Goal: Information Seeking & Learning: Learn about a topic

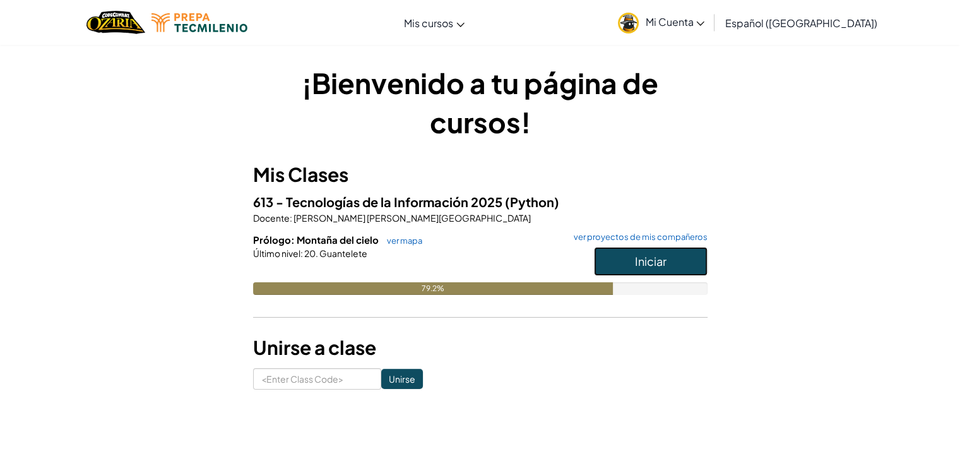
click at [611, 263] on button "Iniciar" at bounding box center [651, 261] width 114 height 29
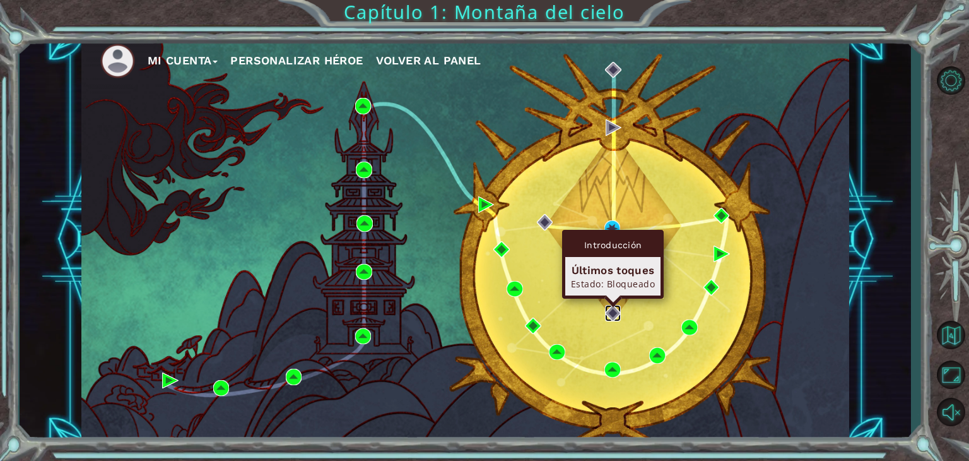
click at [616, 314] on img at bounding box center [613, 313] width 16 height 16
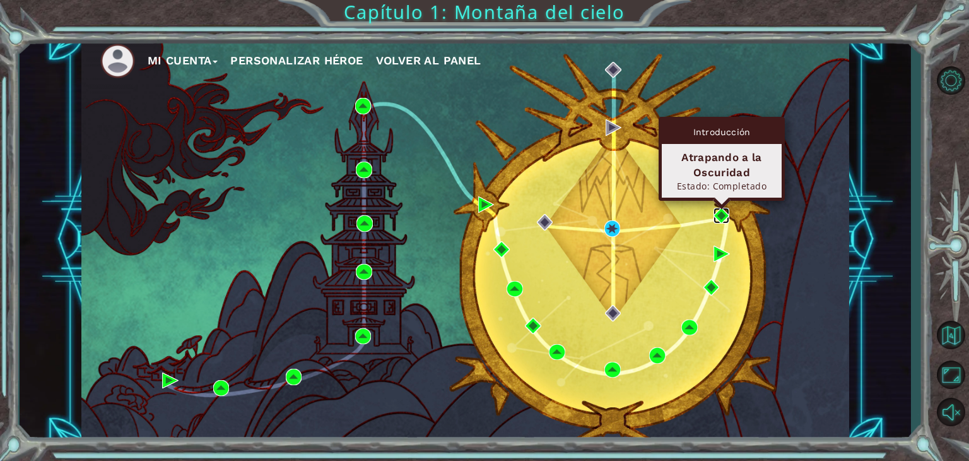
click at [721, 215] on img at bounding box center [722, 216] width 16 height 16
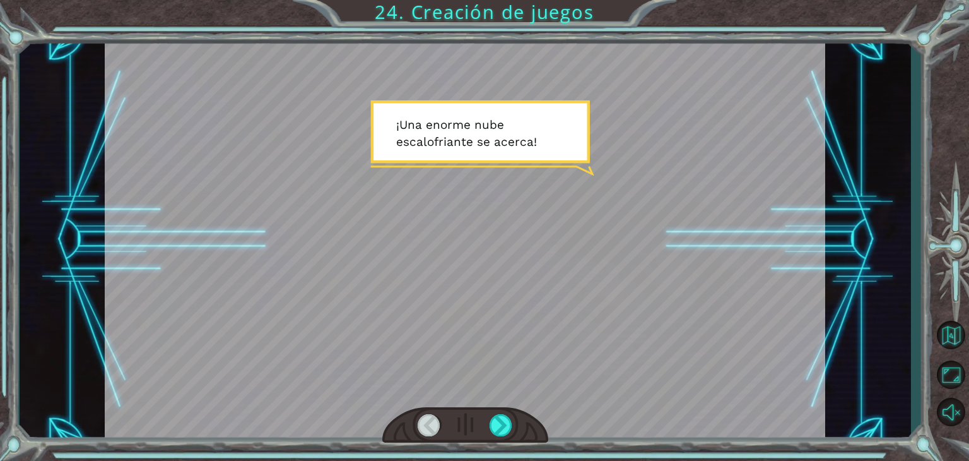
click at [699, 215] on div at bounding box center [465, 239] width 721 height 405
click at [499, 416] on div at bounding box center [501, 425] width 23 height 22
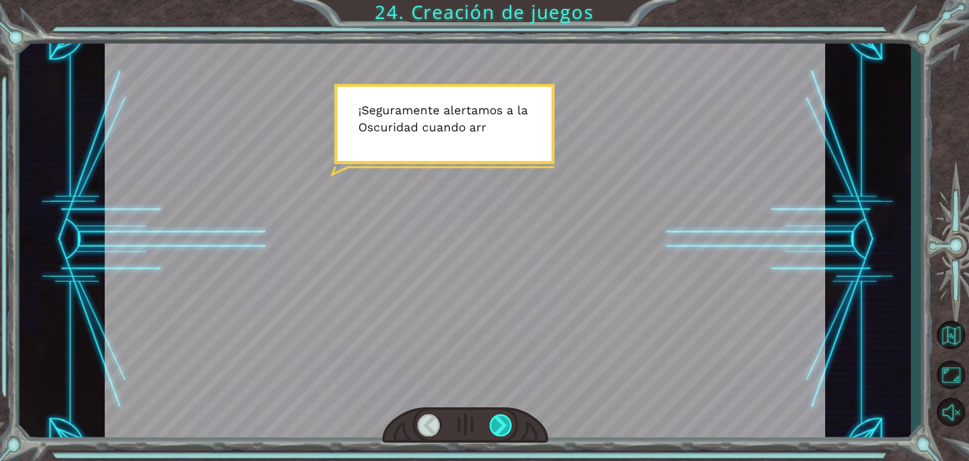
click at [499, 416] on div at bounding box center [501, 425] width 23 height 22
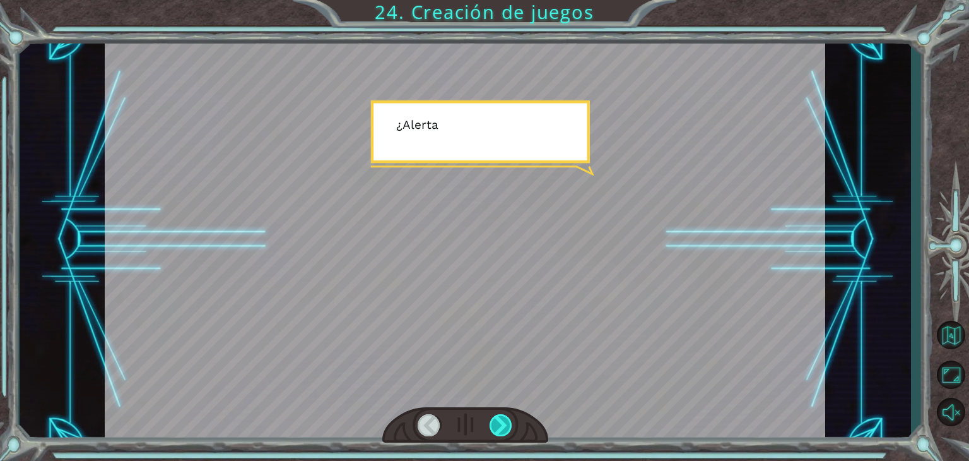
click at [499, 416] on div at bounding box center [501, 425] width 23 height 22
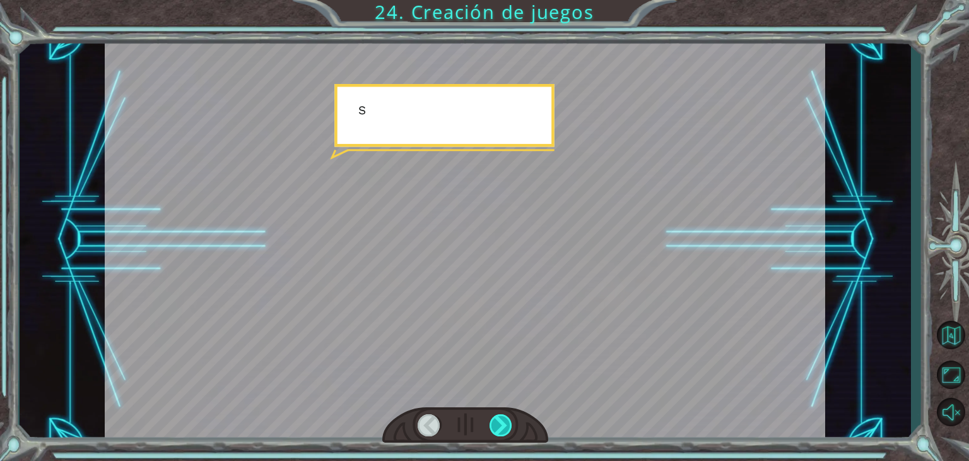
click at [499, 416] on div at bounding box center [501, 425] width 23 height 22
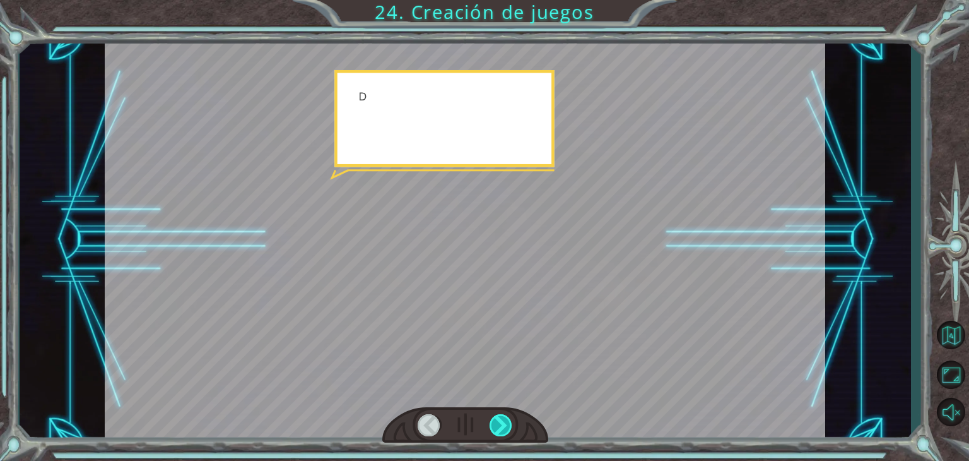
click at [499, 416] on div at bounding box center [501, 425] width 23 height 22
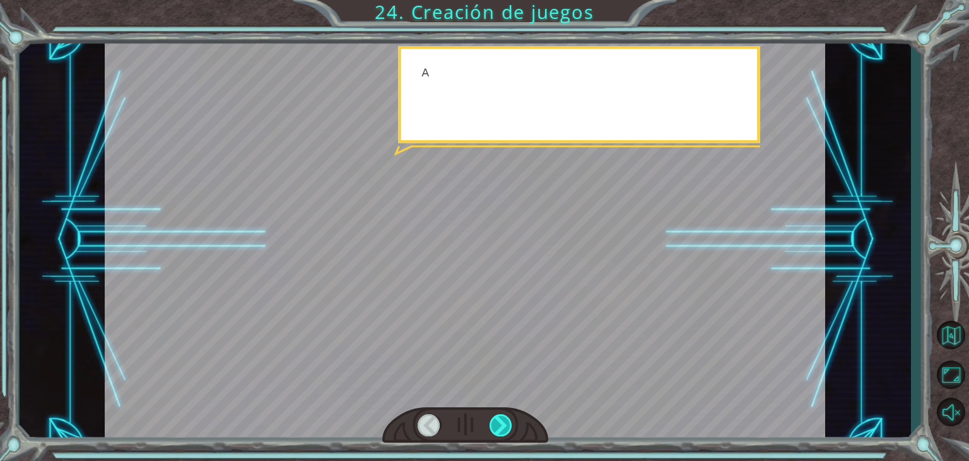
click at [499, 416] on div at bounding box center [501, 425] width 23 height 22
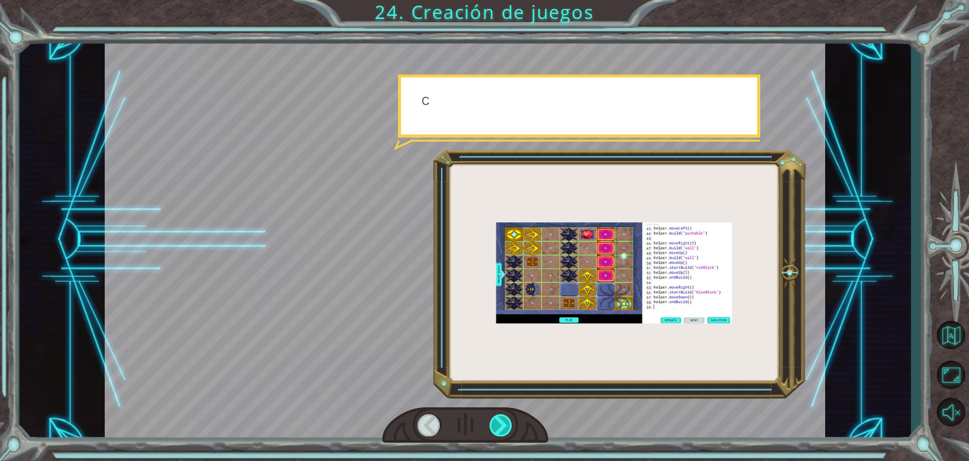
click at [499, 416] on div at bounding box center [501, 425] width 23 height 22
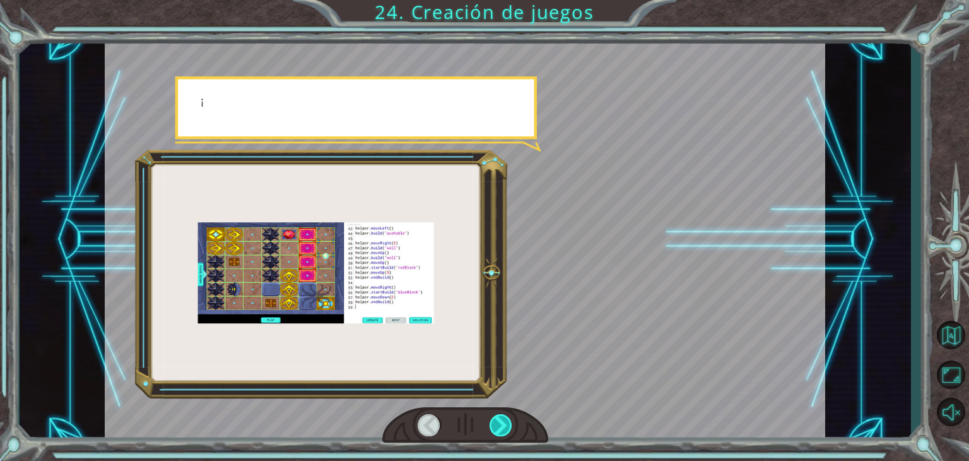
click at [499, 416] on div at bounding box center [501, 425] width 23 height 22
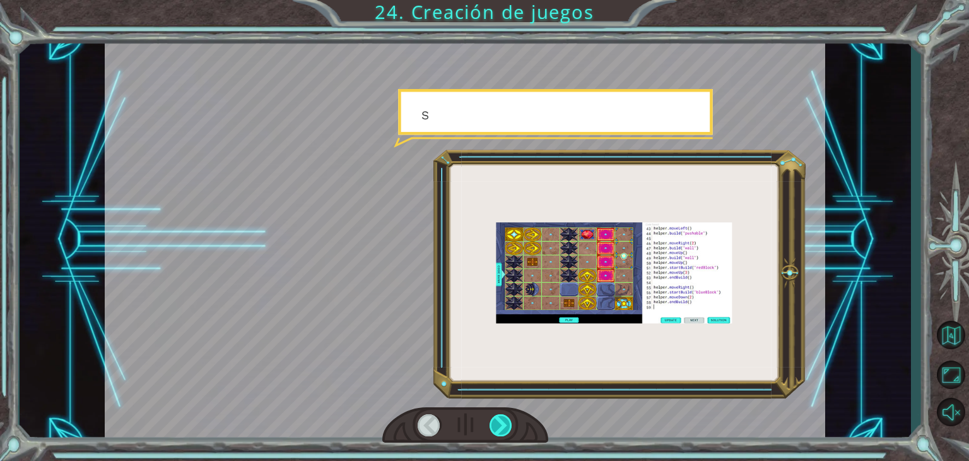
click at [499, 416] on div at bounding box center [501, 425] width 23 height 22
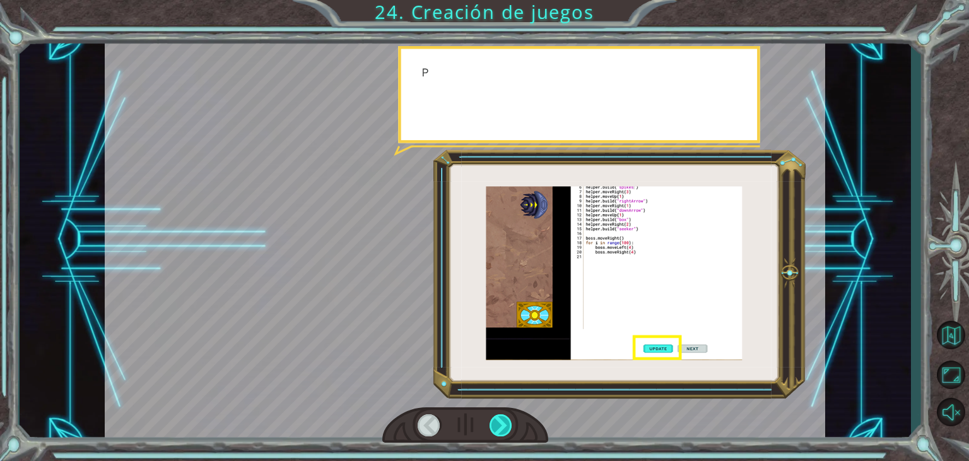
click at [499, 416] on div at bounding box center [501, 425] width 23 height 22
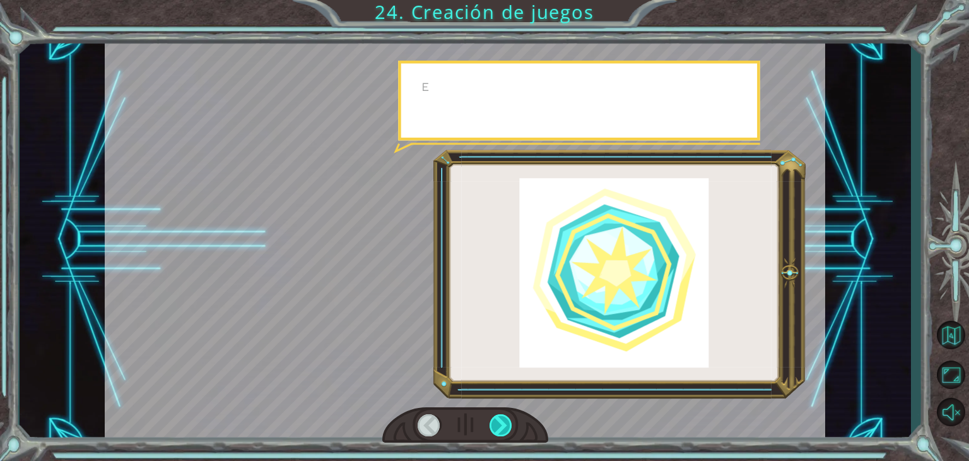
click at [499, 416] on div at bounding box center [501, 425] width 23 height 22
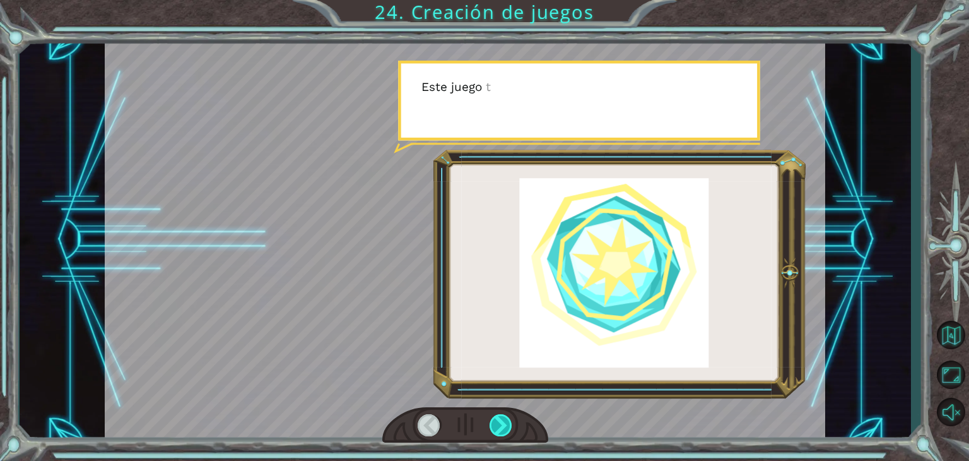
click at [499, 416] on div at bounding box center [501, 425] width 23 height 22
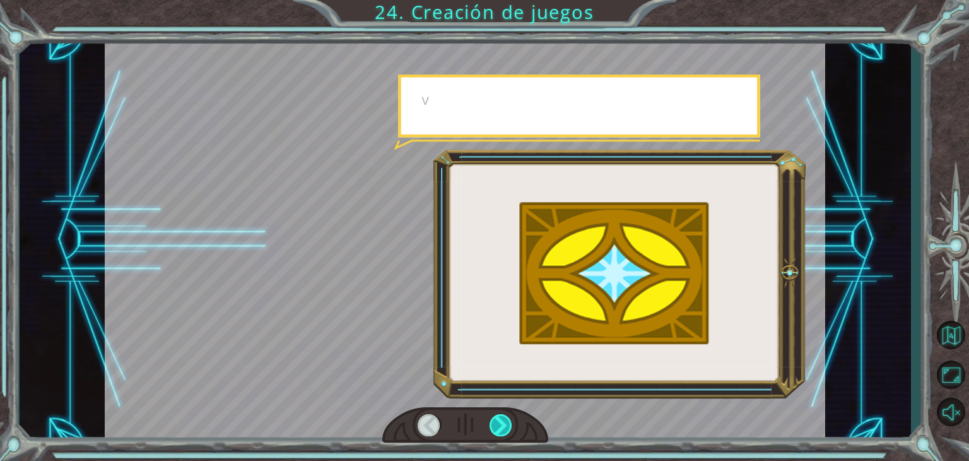
click at [499, 416] on div at bounding box center [501, 425] width 23 height 22
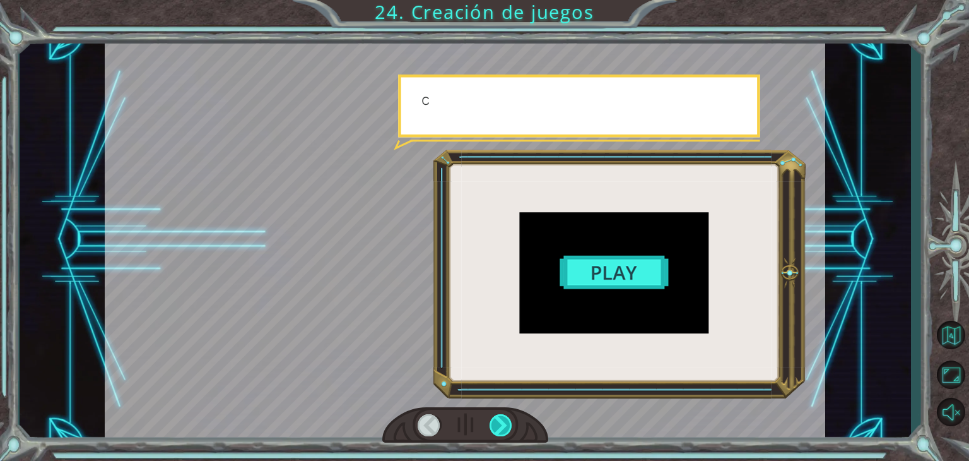
click at [499, 416] on div at bounding box center [501, 425] width 23 height 22
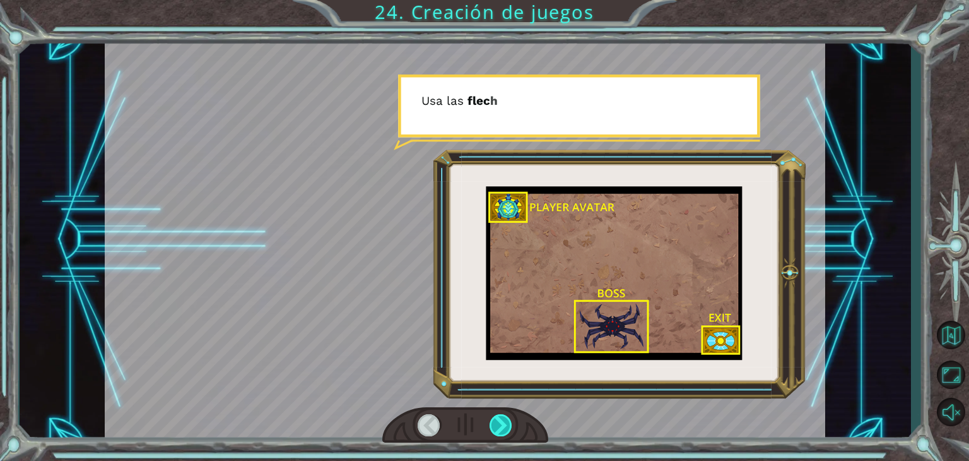
click at [499, 416] on div at bounding box center [501, 425] width 23 height 22
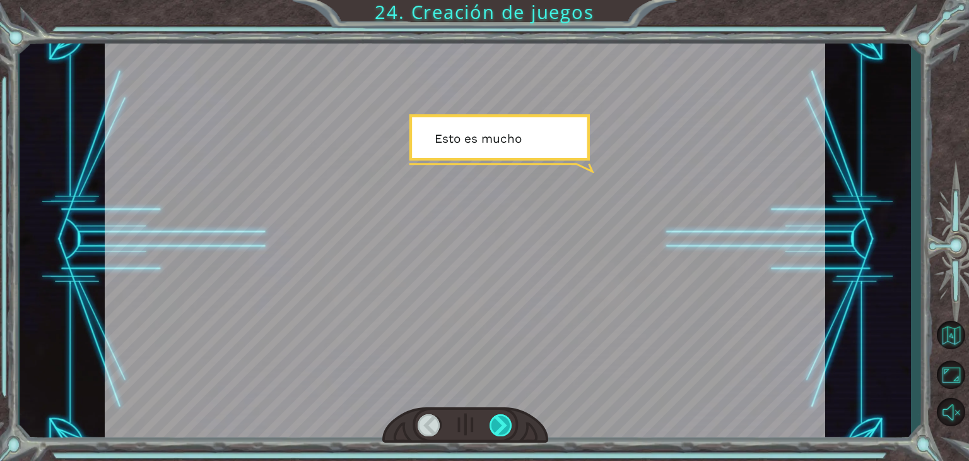
click at [499, 416] on div at bounding box center [501, 425] width 23 height 22
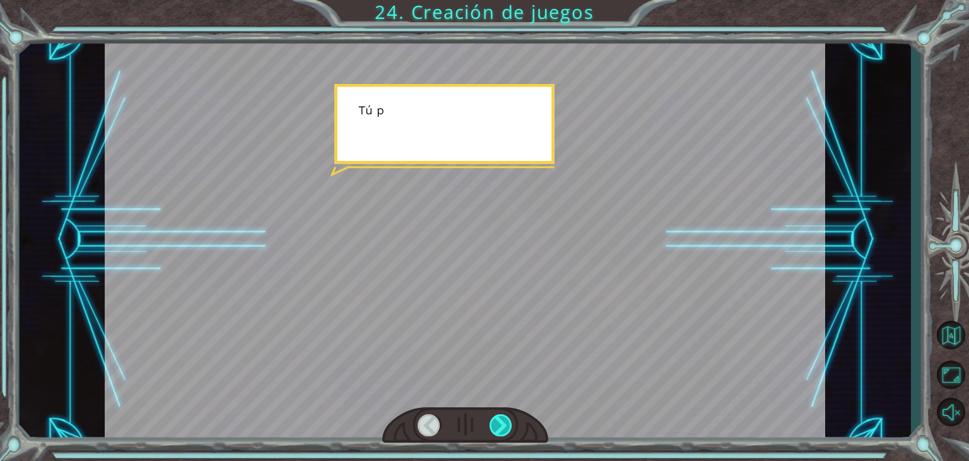
click at [499, 416] on div at bounding box center [501, 425] width 23 height 22
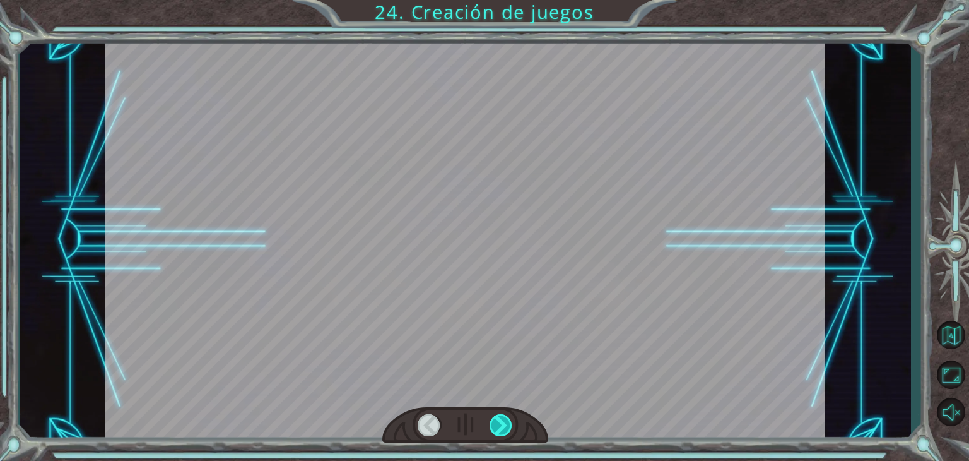
click at [499, 416] on div at bounding box center [501, 425] width 23 height 22
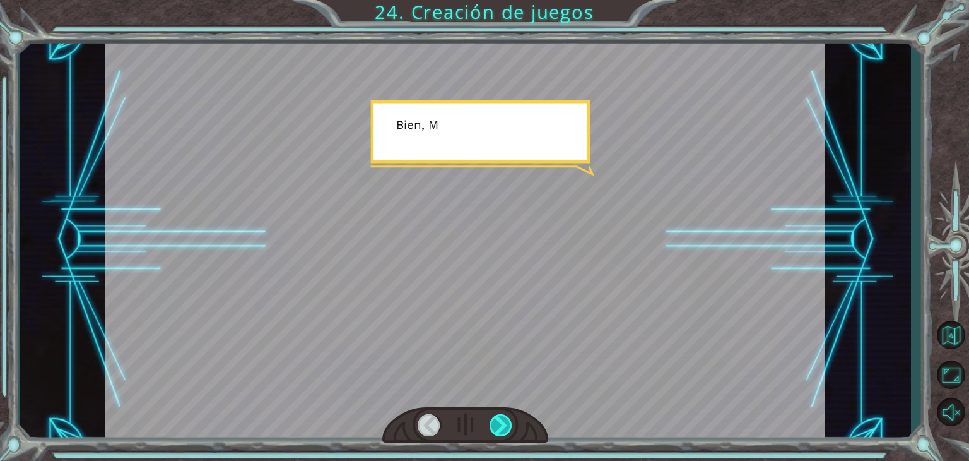
click at [499, 416] on div at bounding box center [501, 425] width 23 height 22
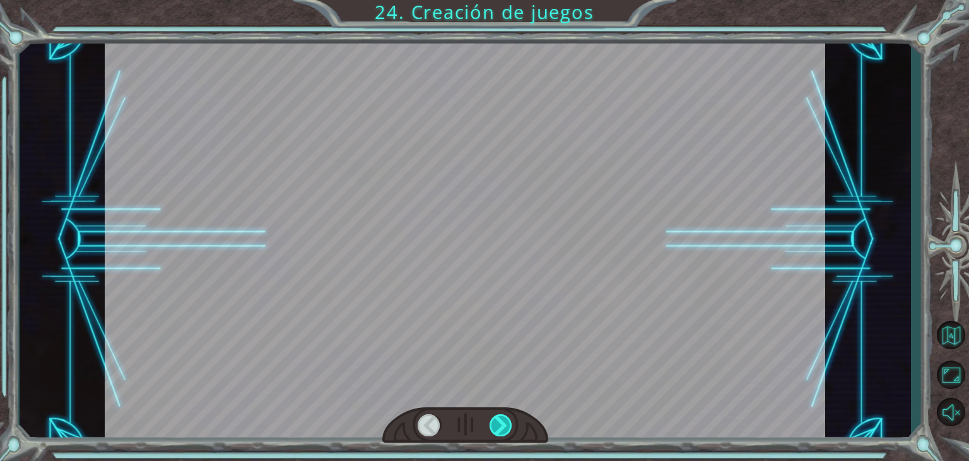
click at [499, 416] on div at bounding box center [501, 425] width 23 height 22
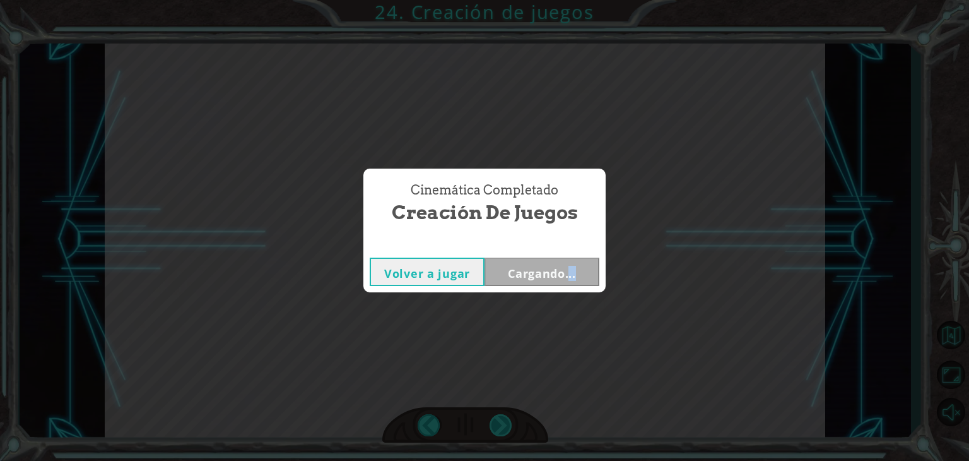
click at [499, 416] on div "Cinemática Completado Creación de juegos Volver a jugar Cargando..." at bounding box center [484, 230] width 969 height 461
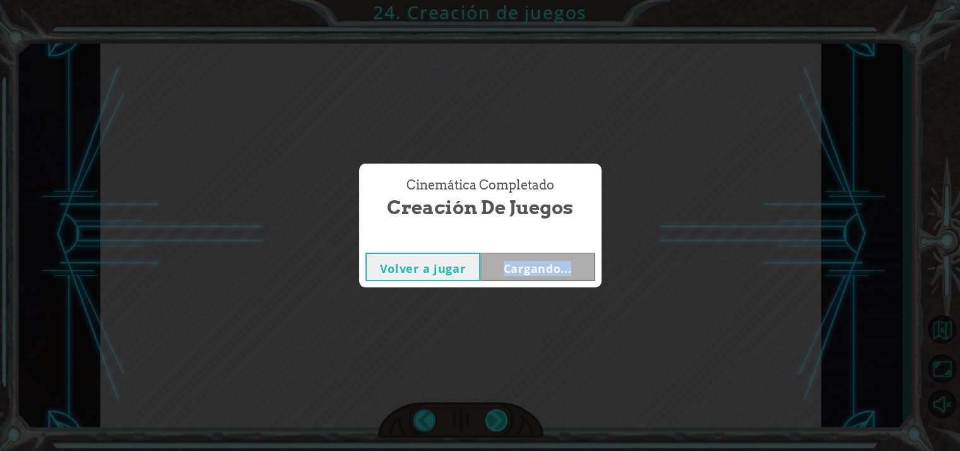
click at [499, 416] on div "Cinemática Completado Creación de juegos Volver a jugar Cargando..." at bounding box center [480, 225] width 960 height 451
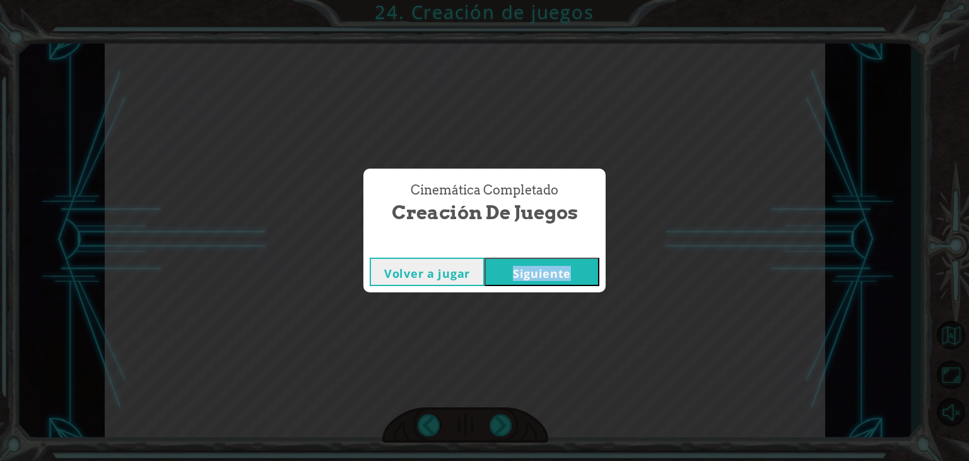
click at [535, 264] on button "Siguiente" at bounding box center [542, 271] width 115 height 28
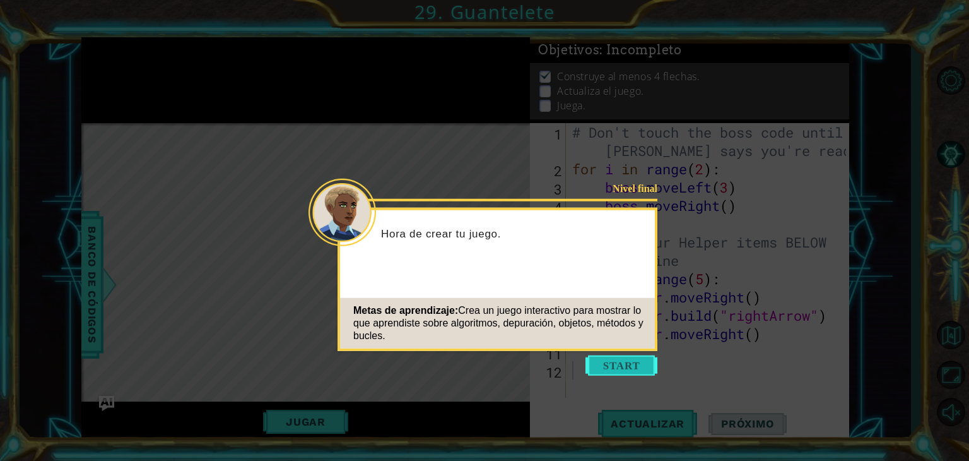
drag, startPoint x: 618, startPoint y: 356, endPoint x: 603, endPoint y: 359, distance: 15.5
click at [603, 359] on button "Start" at bounding box center [622, 365] width 72 height 20
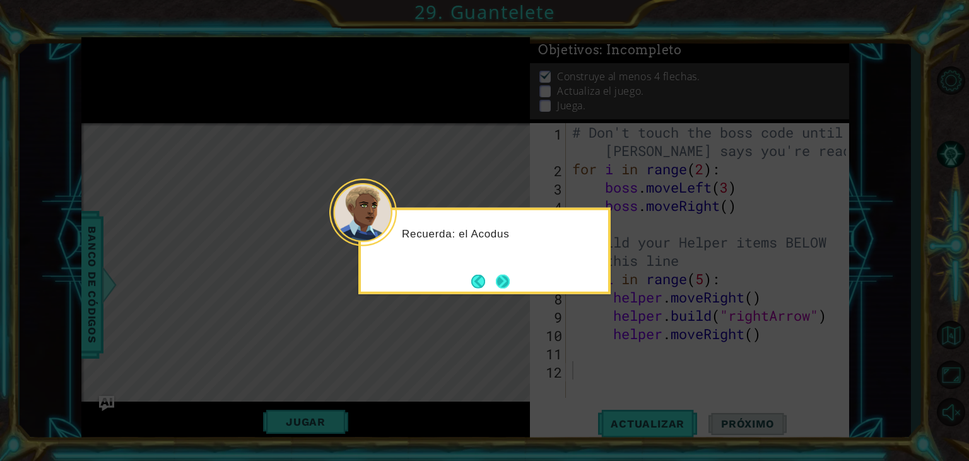
click at [509, 286] on button "Next" at bounding box center [502, 281] width 15 height 15
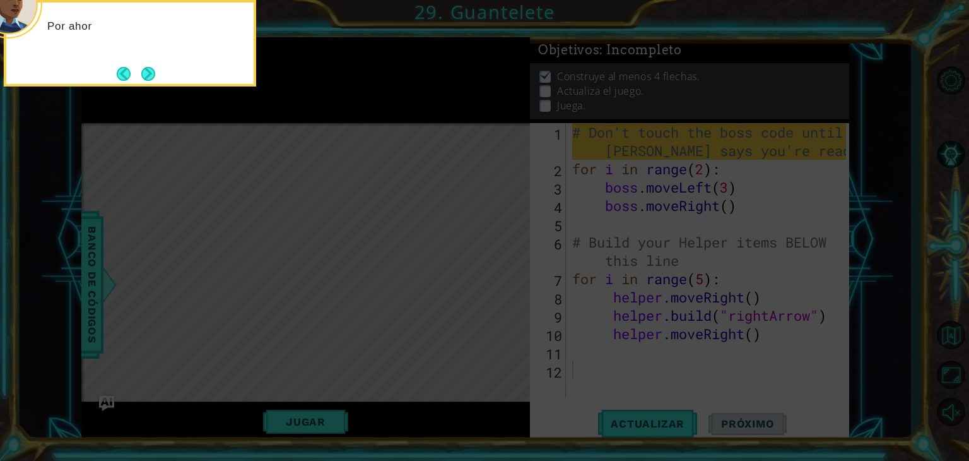
click at [505, 274] on icon at bounding box center [484, 69] width 969 height 783
click at [318, 148] on icon at bounding box center [484, 69] width 969 height 783
click at [145, 71] on button "Next" at bounding box center [148, 74] width 14 height 14
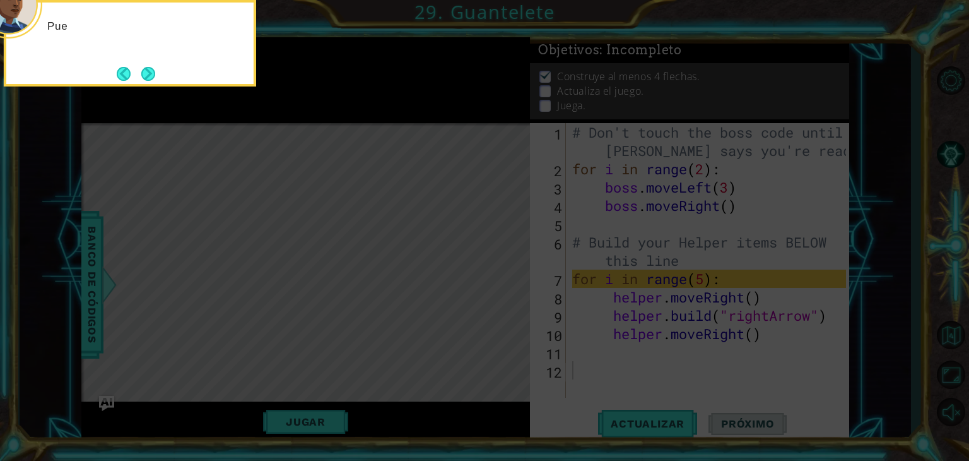
click at [145, 71] on button "Next" at bounding box center [148, 73] width 15 height 15
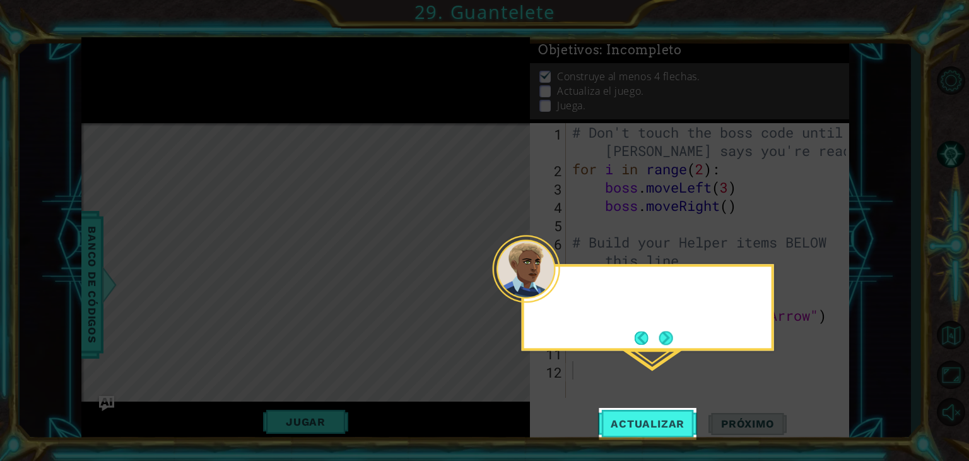
click at [145, 71] on icon at bounding box center [484, 230] width 969 height 461
click at [664, 340] on button "Next" at bounding box center [666, 338] width 15 height 15
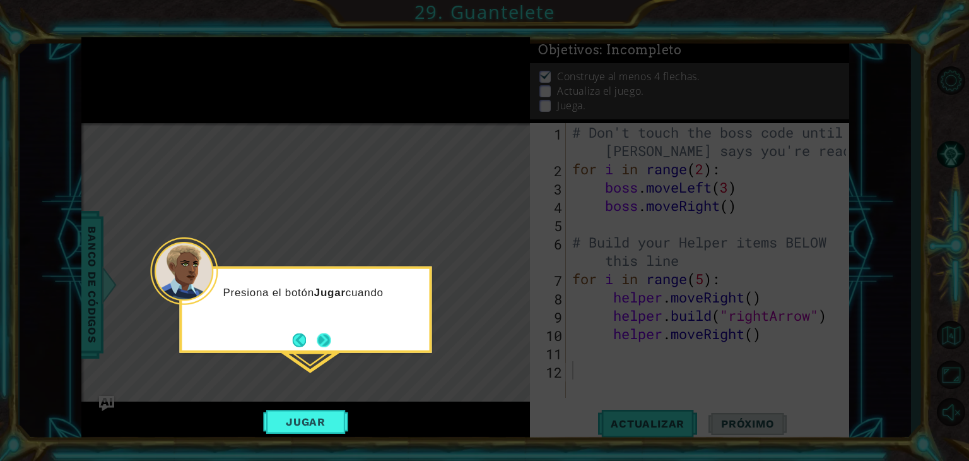
click at [324, 342] on button "Next" at bounding box center [324, 340] width 14 height 14
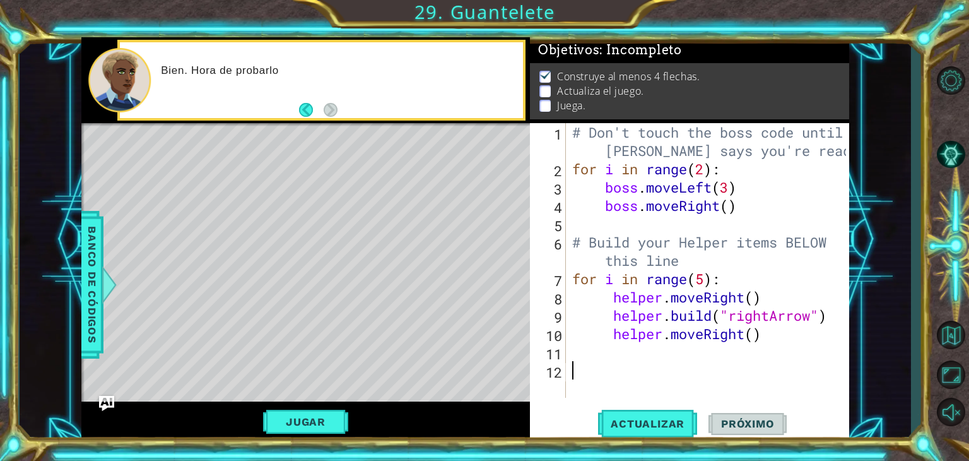
click at [387, 183] on div "Level Map" at bounding box center [372, 309] width 583 height 372
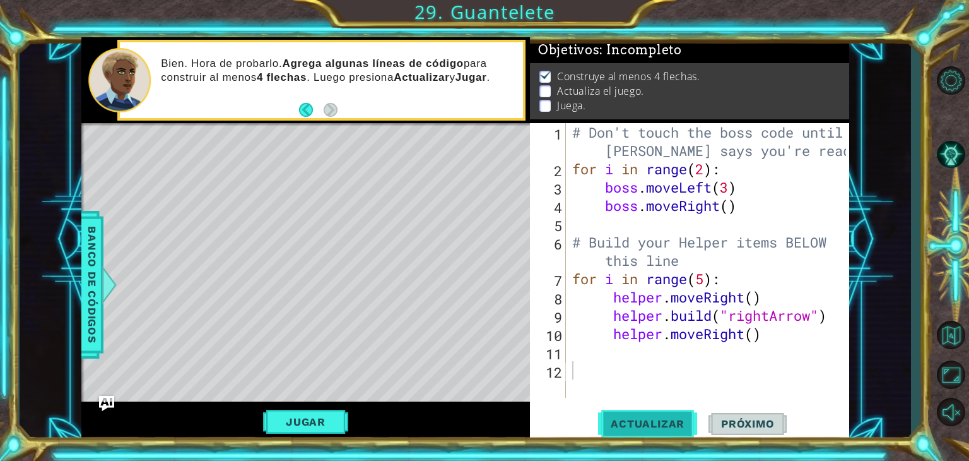
click at [616, 420] on span "Actualizar" at bounding box center [647, 423] width 99 height 13
click at [319, 430] on button "Jugar" at bounding box center [305, 422] width 85 height 24
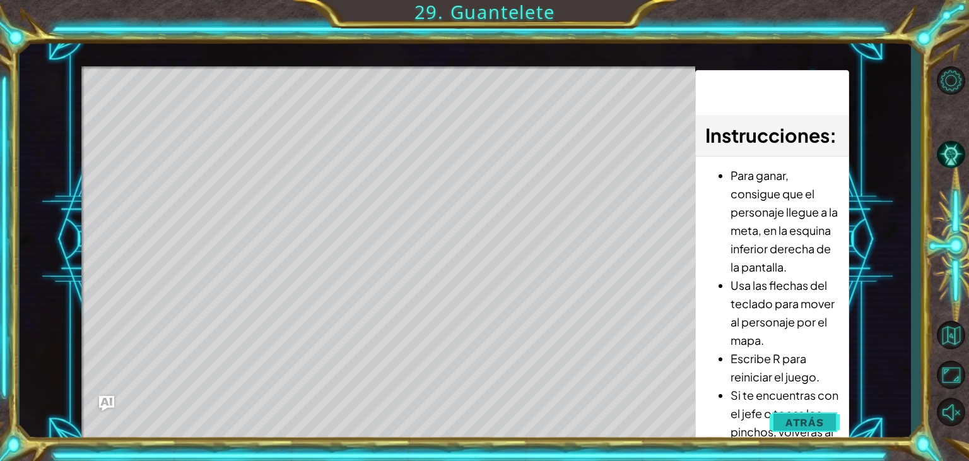
click at [789, 428] on button "Atrás" at bounding box center [805, 422] width 70 height 25
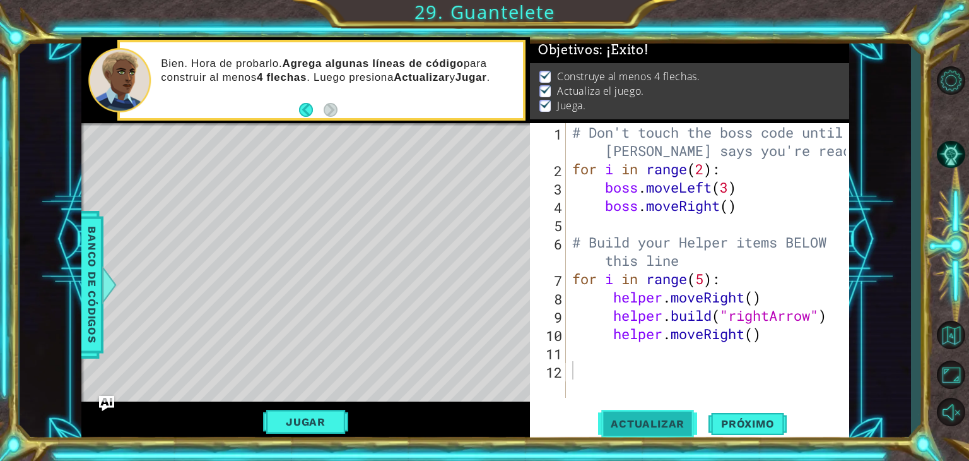
click at [684, 413] on button "Actualizar" at bounding box center [647, 424] width 99 height 32
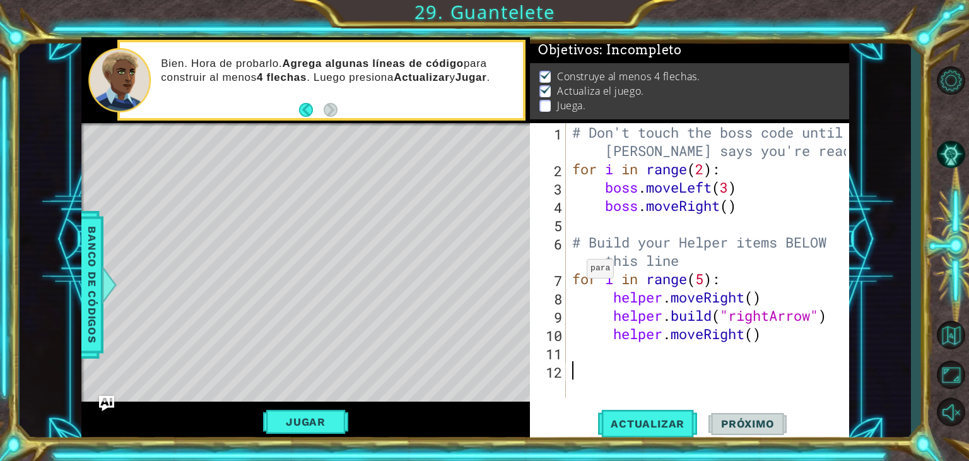
click at [460, 140] on div "Level Map" at bounding box center [372, 309] width 583 height 372
drag, startPoint x: 469, startPoint y: 149, endPoint x: 418, endPoint y: 150, distance: 51.7
click at [418, 150] on div "Level Map" at bounding box center [372, 309] width 583 height 372
click at [707, 290] on div "# Don't touch the boss code until [PERSON_NAME] says you're ready! for i in ran…" at bounding box center [711, 287] width 283 height 329
click at [704, 278] on div "# Don't touch the boss code until [PERSON_NAME] says you're ready! for i in ran…" at bounding box center [711, 287] width 283 height 329
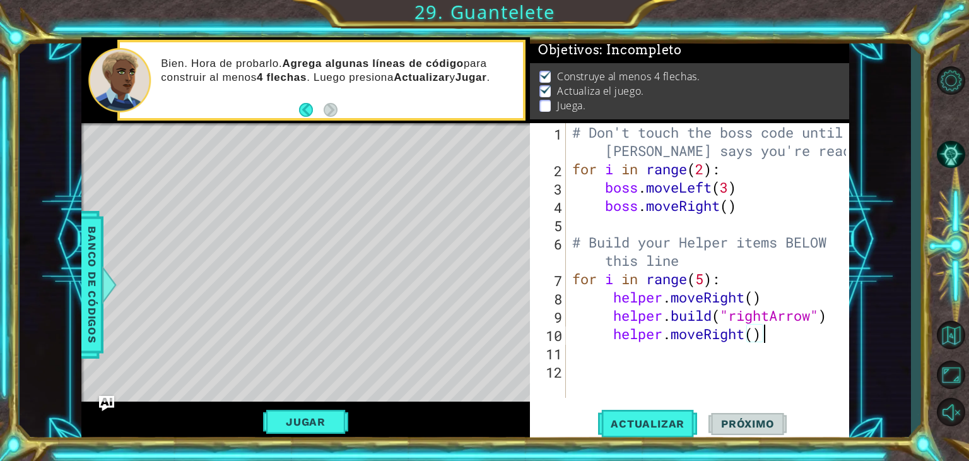
drag, startPoint x: 772, startPoint y: 334, endPoint x: 687, endPoint y: 326, distance: 86.2
click at [687, 326] on div "# Don't touch the boss code until [PERSON_NAME] says you're ready! for i in ran…" at bounding box center [711, 287] width 283 height 329
click at [671, 326] on div "# Don't touch the boss code until [PERSON_NAME] says you're ready! for i in ran…" at bounding box center [711, 287] width 283 height 329
click at [775, 329] on div "# Don't touch the boss code until [PERSON_NAME] says you're ready! for i in ran…" at bounding box center [711, 287] width 283 height 329
type textarea "hel)per.moveRight("
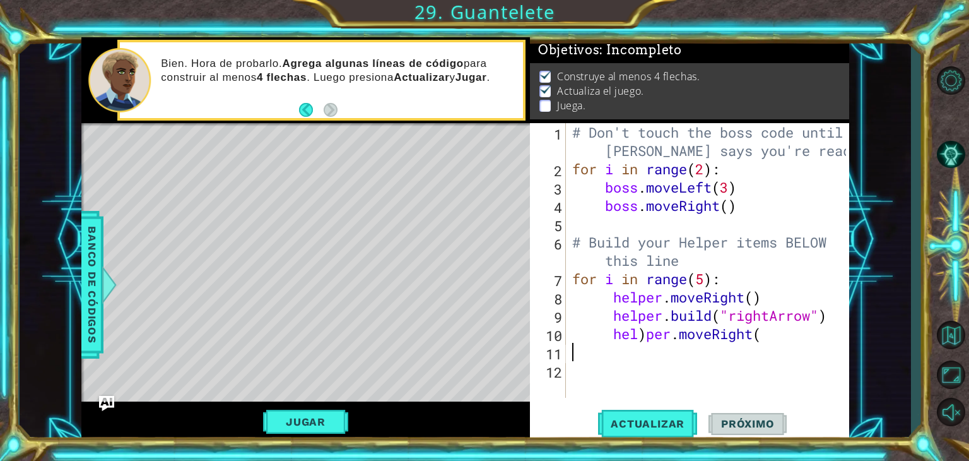
drag, startPoint x: 784, startPoint y: 346, endPoint x: 649, endPoint y: 351, distance: 135.7
click at [649, 351] on div "# Don't touch the boss code until [PERSON_NAME] says you're ready! for i in ran…" at bounding box center [711, 287] width 283 height 329
drag, startPoint x: 736, startPoint y: 283, endPoint x: 573, endPoint y: 283, distance: 163.4
click at [573, 283] on div "# Don't touch the boss code until [PERSON_NAME] says you're ready! for i in ran…" at bounding box center [711, 287] width 283 height 329
type textarea "for i in range(5):"
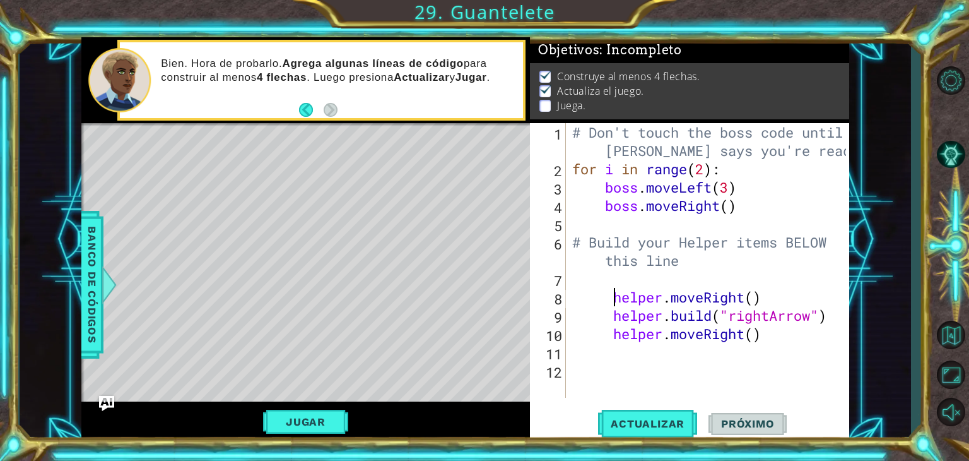
click at [611, 294] on div "# Don't touch the boss code until [PERSON_NAME] says you're ready! for i in ran…" at bounding box center [711, 287] width 283 height 329
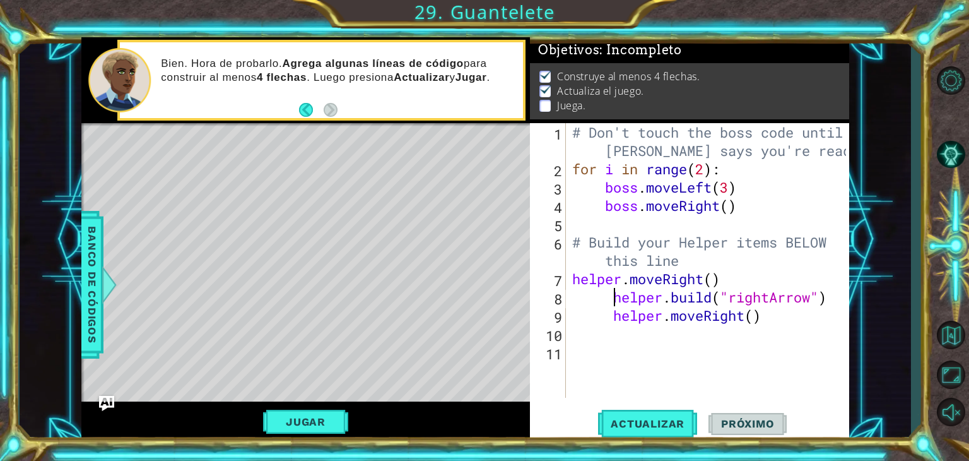
click at [611, 294] on div "# Don't touch the boss code until [PERSON_NAME] says you're ready! for i in ran…" at bounding box center [711, 287] width 283 height 329
click at [618, 316] on div "# Don't touch the boss code until [PERSON_NAME] says you're ready! for i in ran…" at bounding box center [711, 287] width 283 height 329
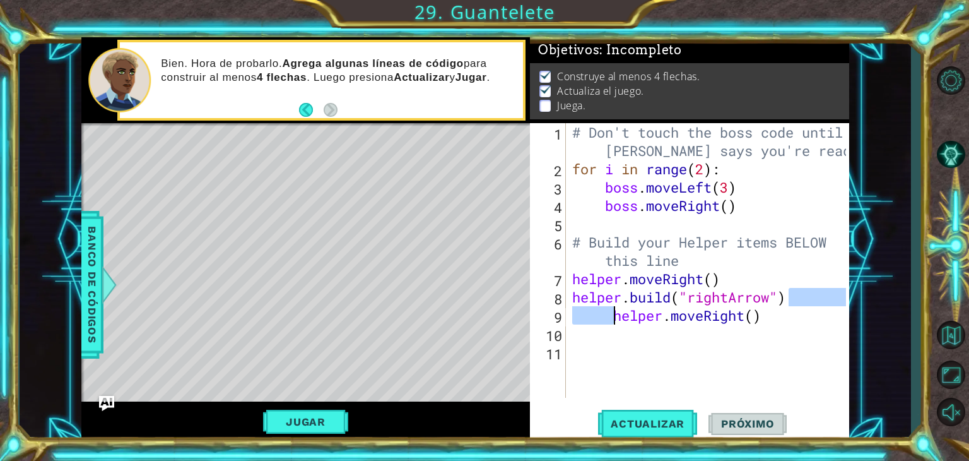
click at [617, 316] on div "# Don't touch the boss code until [PERSON_NAME] says you're ready! for i in ran…" at bounding box center [708, 260] width 276 height 274
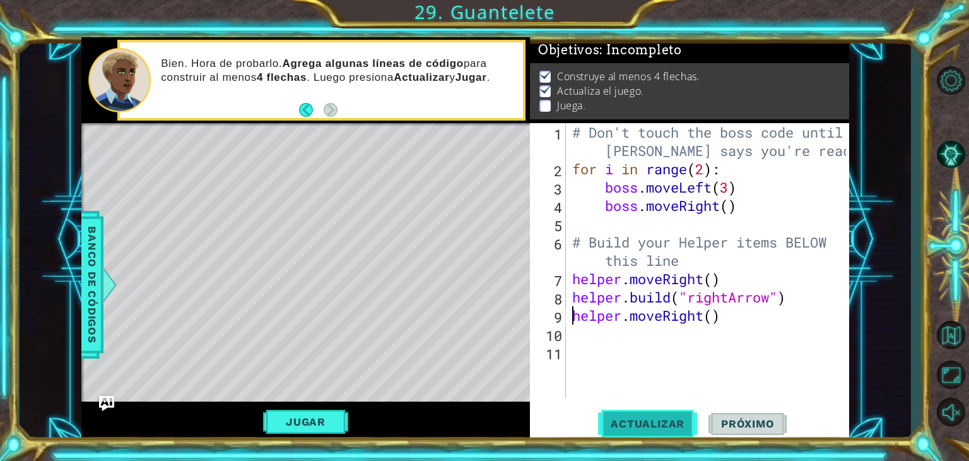
click at [642, 415] on button "Actualizar" at bounding box center [647, 424] width 99 height 32
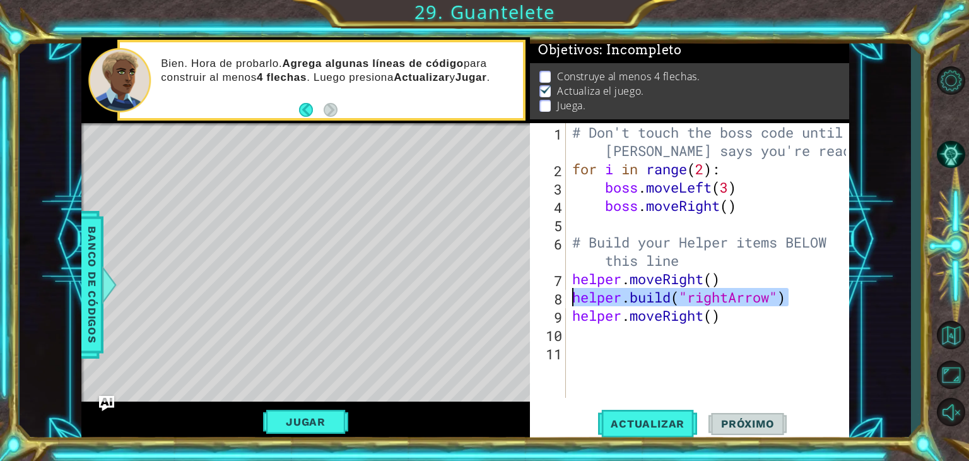
drag, startPoint x: 793, startPoint y: 301, endPoint x: 575, endPoint y: 304, distance: 217.1
click at [575, 304] on div "# Don't touch the boss code until [PERSON_NAME] says you're ready! for i in ran…" at bounding box center [711, 287] width 283 height 329
click at [771, 312] on div "# Don't touch the boss code until [PERSON_NAME] says you're ready! for i in ran…" at bounding box center [711, 287] width 283 height 329
type textarea "helper.moveRight()"
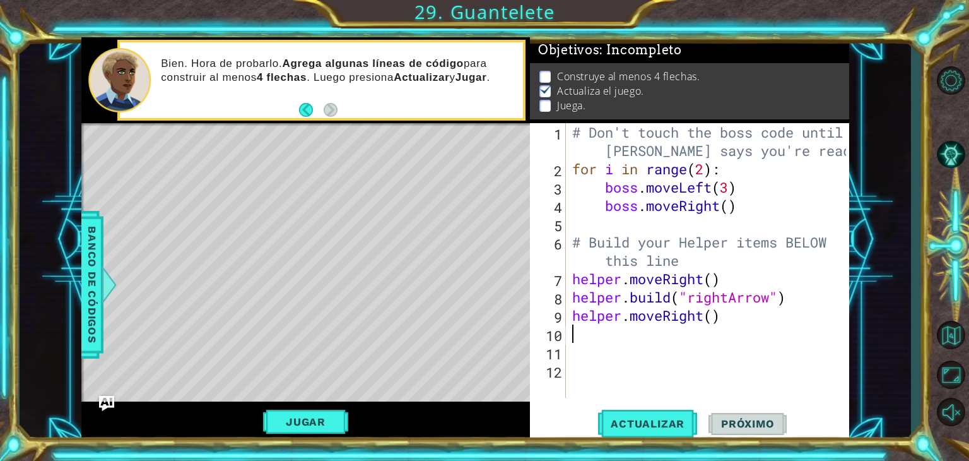
paste textarea "[DOMAIN_NAME]("rightArrow")"
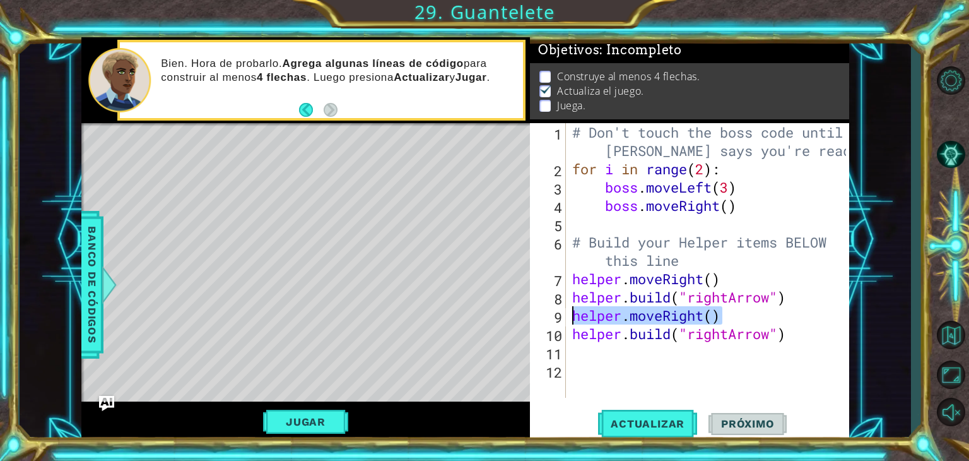
drag, startPoint x: 736, startPoint y: 316, endPoint x: 564, endPoint y: 318, distance: 172.3
click at [564, 318] on div "[DOMAIN_NAME]("rightArrow") 1 2 3 4 5 6 7 8 9 10 11 12 # Don't touch the boss c…" at bounding box center [688, 260] width 316 height 274
type textarea "helper.moveRight()"
click at [588, 358] on div "# Don't touch the boss code until [PERSON_NAME] says you're ready! for i in ran…" at bounding box center [711, 287] width 283 height 329
paste textarea "helper.moveRight()"
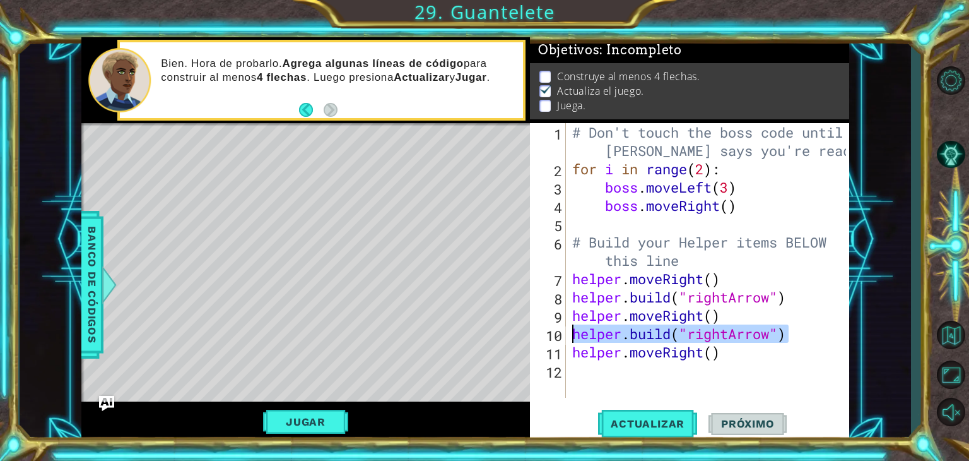
drag, startPoint x: 796, startPoint y: 339, endPoint x: 569, endPoint y: 338, distance: 227.8
click at [569, 338] on div "helper.moveRight() 1 2 3 4 5 6 7 8 9 10 11 12 # Don't touch the boss code until…" at bounding box center [688, 260] width 316 height 274
type textarea "[DOMAIN_NAME]("rightArrow")"
click at [586, 372] on div "# Don't touch the boss code until [PERSON_NAME] says you're ready! for i in ran…" at bounding box center [711, 287] width 283 height 329
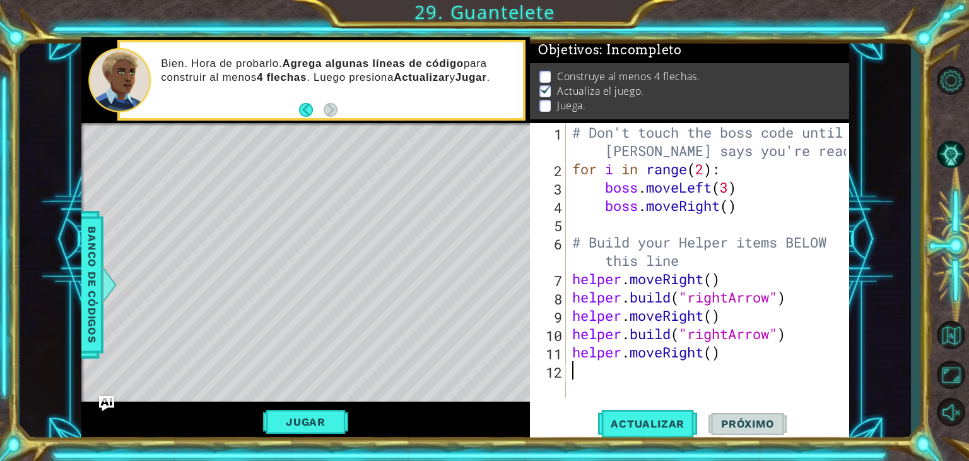
paste textarea "[DOMAIN_NAME]("rightArrow")"
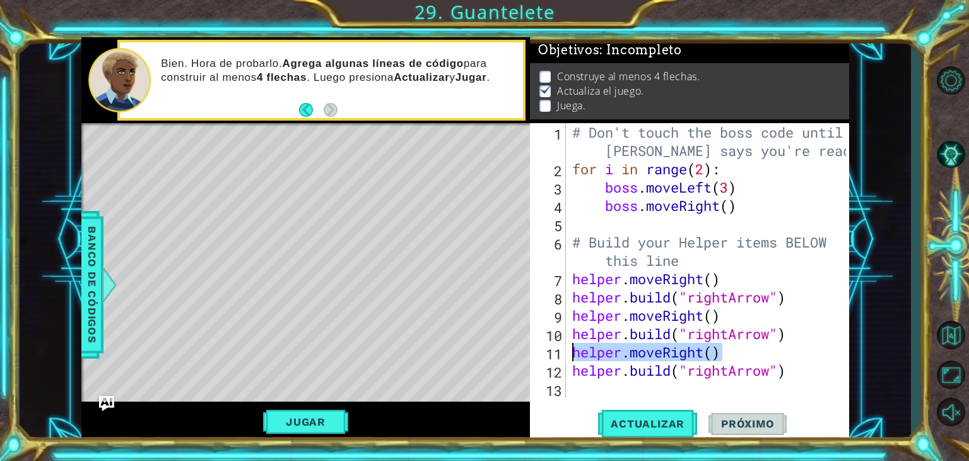
drag, startPoint x: 756, startPoint y: 358, endPoint x: 570, endPoint y: 350, distance: 185.7
click at [570, 350] on div "# Don't touch the boss code until [PERSON_NAME] says you're ready! for i in ran…" at bounding box center [711, 287] width 283 height 329
type textarea "helper.moveRight()"
click at [583, 394] on div "# Don't touch the boss code until [PERSON_NAME] says you're ready! for i in ran…" at bounding box center [711, 287] width 283 height 329
paste textarea "helper.moveRight()"
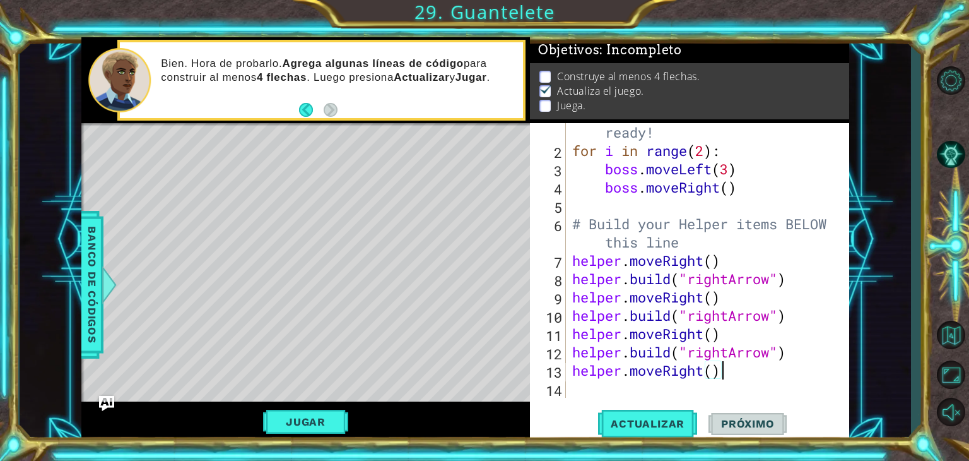
scroll to position [36, 0]
drag, startPoint x: 724, startPoint y: 340, endPoint x: 570, endPoint y: 347, distance: 153.5
click at [570, 347] on div "# Don't touch the boss code until [PERSON_NAME] says you're ready! for i in ran…" at bounding box center [706, 260] width 273 height 348
type textarea "[DOMAIN_NAME]("rightArrow")"
click at [578, 392] on div "# Don't touch the boss code until [PERSON_NAME] says you're ready! for i in ran…" at bounding box center [706, 260] width 273 height 348
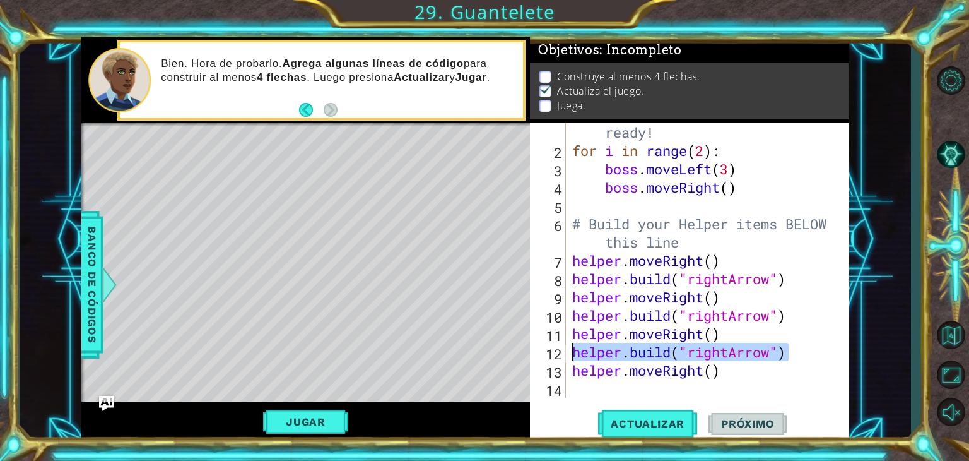
paste textarea "[DOMAIN_NAME]("rightArrow")"
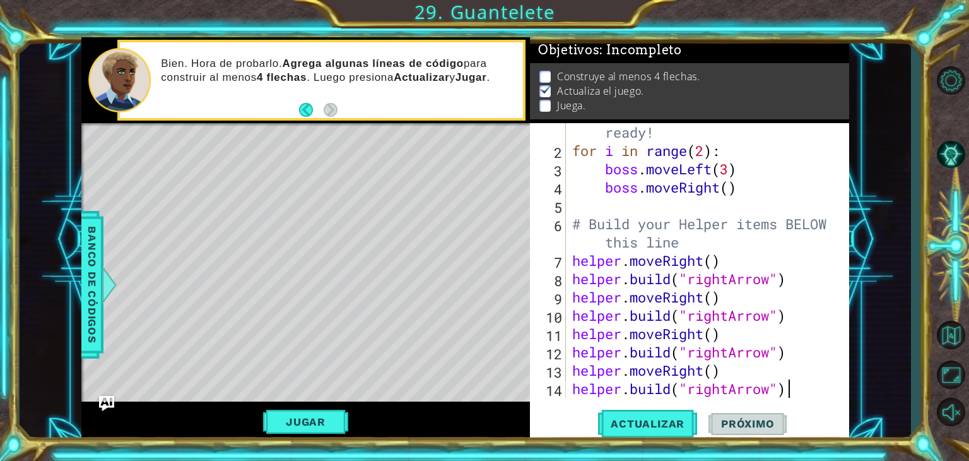
scroll to position [55, 0]
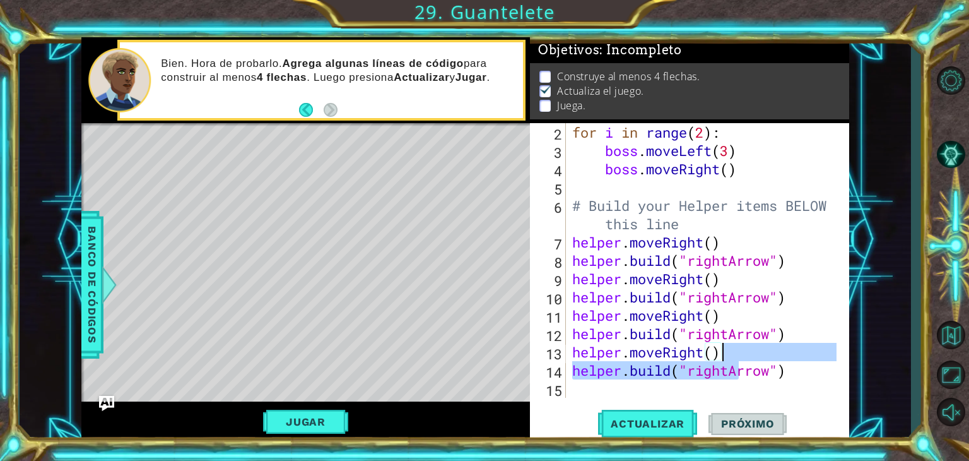
drag, startPoint x: 740, startPoint y: 365, endPoint x: 721, endPoint y: 356, distance: 20.9
click at [721, 356] on div "for i in range ( 2 ) : boss . moveLeft ( 3 ) boss . moveRight ( ) # Build your …" at bounding box center [706, 278] width 273 height 311
click at [729, 355] on div "for i in range ( 2 ) : boss . moveLeft ( 3 ) boss . moveRight ( ) # Build your …" at bounding box center [703, 260] width 267 height 274
type textarea "helper.moveRight()"
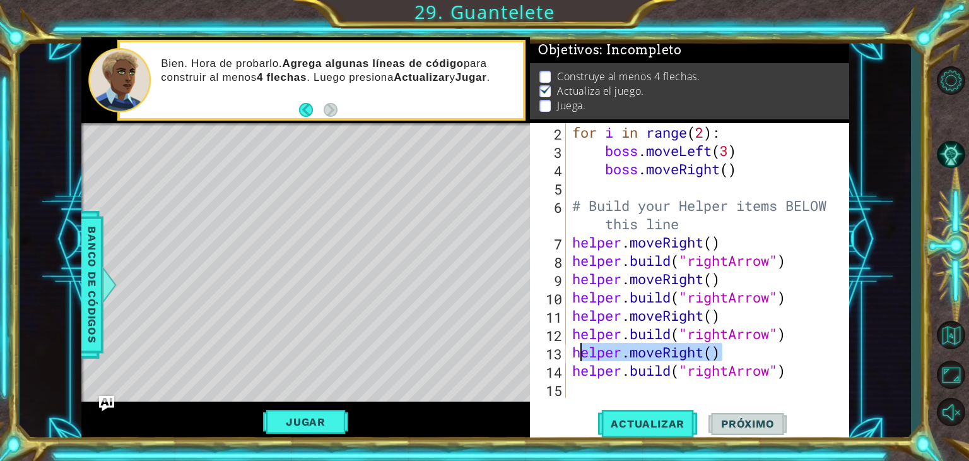
drag, startPoint x: 727, startPoint y: 355, endPoint x: 573, endPoint y: 352, distance: 154.0
click at [573, 352] on div "for i in range ( 2 ) : boss . moveLeft ( 3 ) boss . moveRight ( ) # Build your …" at bounding box center [706, 278] width 273 height 311
click at [589, 388] on div "for i in range ( 2 ) : boss . moveLeft ( 3 ) boss . moveRight ( ) # Build your …" at bounding box center [706, 278] width 273 height 311
paste textarea "helper.moveRight()"
type textarea "helper.moveRight()"
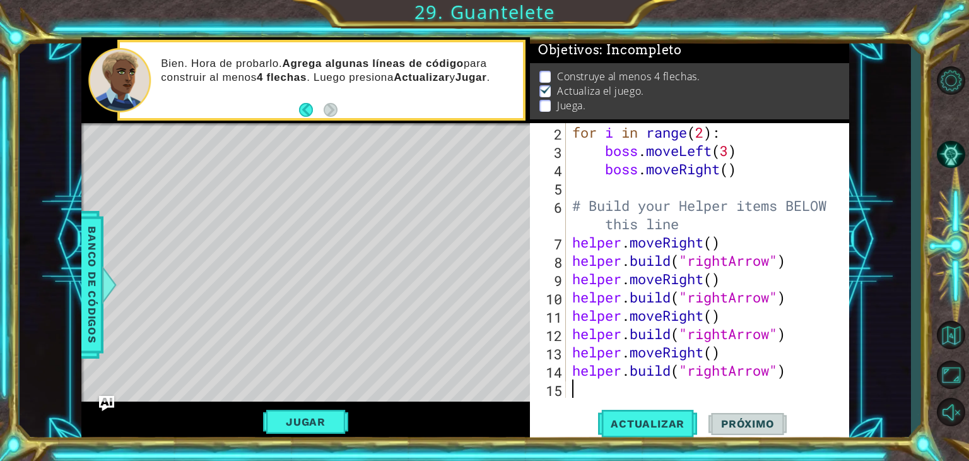
scroll to position [73, 0]
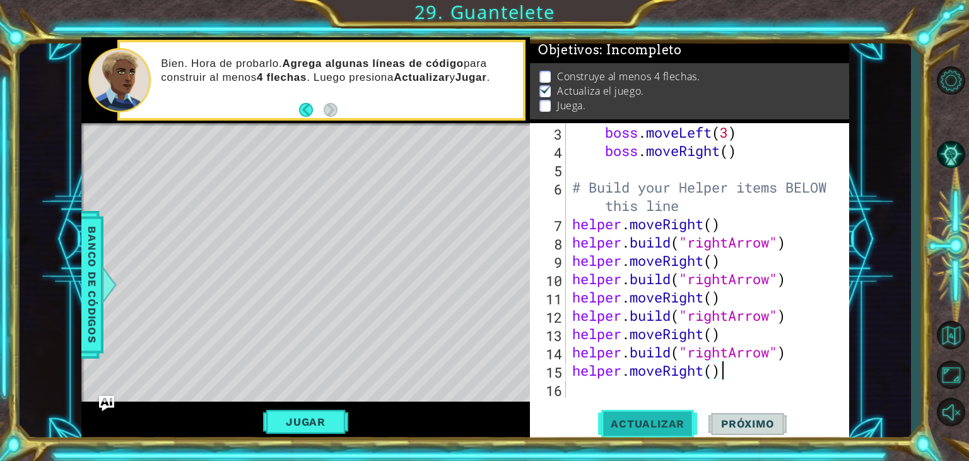
click at [639, 416] on button "Actualizar" at bounding box center [647, 424] width 99 height 32
click at [645, 421] on span "Actualizar" at bounding box center [647, 423] width 99 height 13
click at [644, 427] on span "Actualizar" at bounding box center [647, 423] width 99 height 13
click at [644, 425] on span "Actualizar" at bounding box center [647, 423] width 99 height 13
click at [631, 425] on span "Actualizar" at bounding box center [647, 423] width 99 height 13
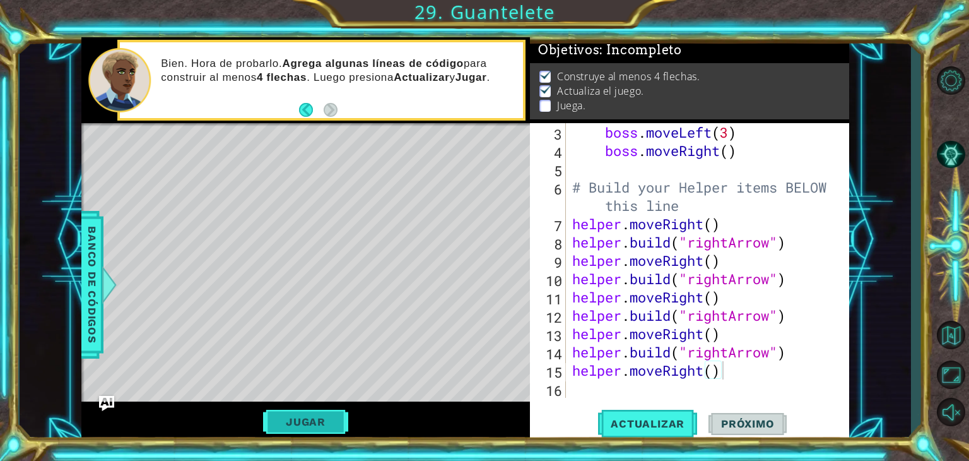
click at [302, 427] on button "Jugar" at bounding box center [305, 422] width 85 height 24
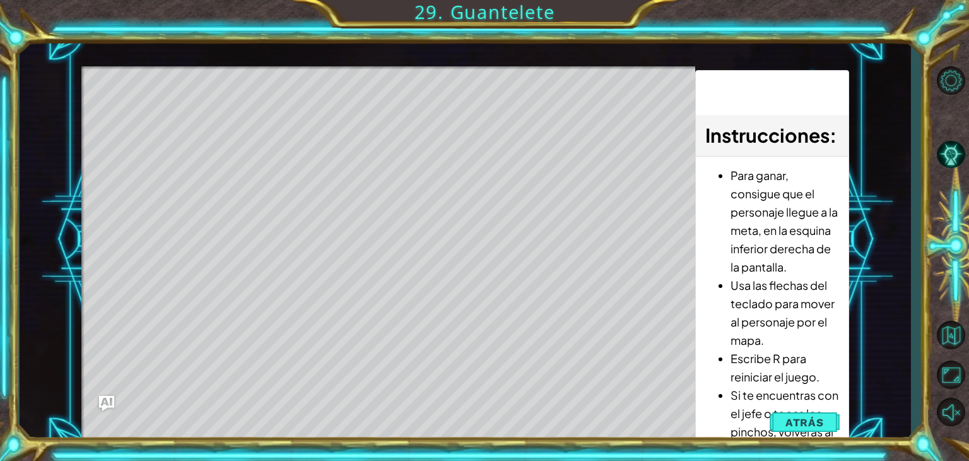
drag, startPoint x: 151, startPoint y: 122, endPoint x: 204, endPoint y: 129, distance: 52.8
click at [204, 129] on div "Level Map" at bounding box center [372, 252] width 583 height 372
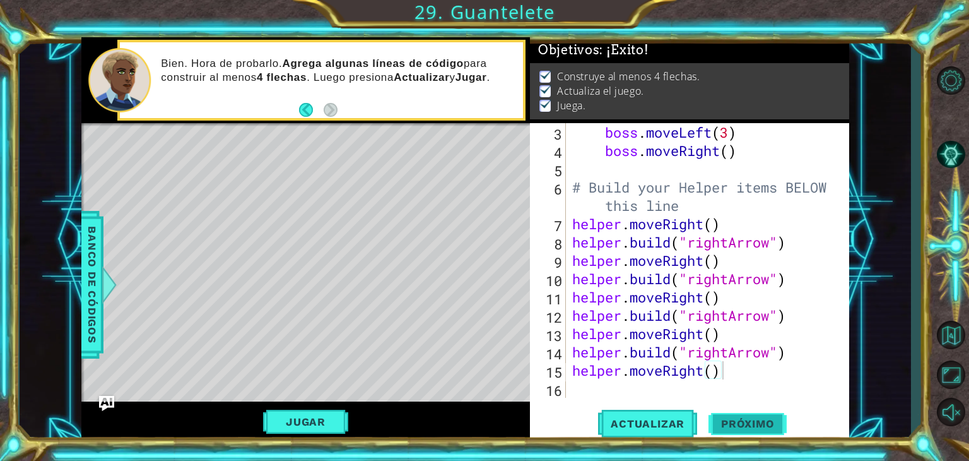
click at [739, 423] on span "Próximo" at bounding box center [748, 424] width 78 height 13
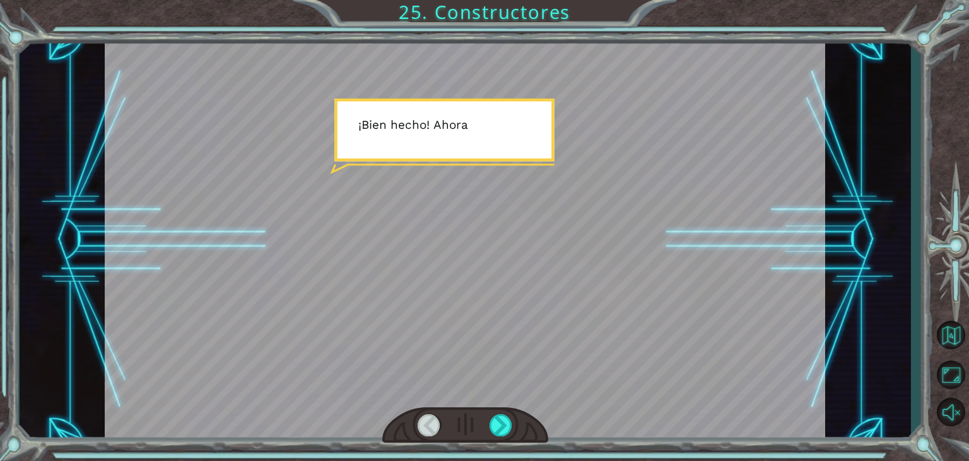
click at [468, 363] on div at bounding box center [465, 239] width 721 height 405
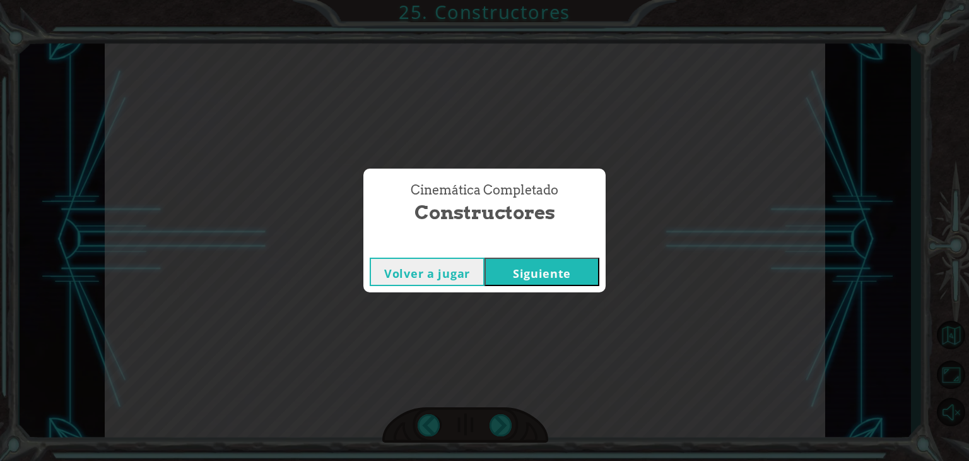
click at [536, 274] on button "Siguiente" at bounding box center [542, 271] width 115 height 28
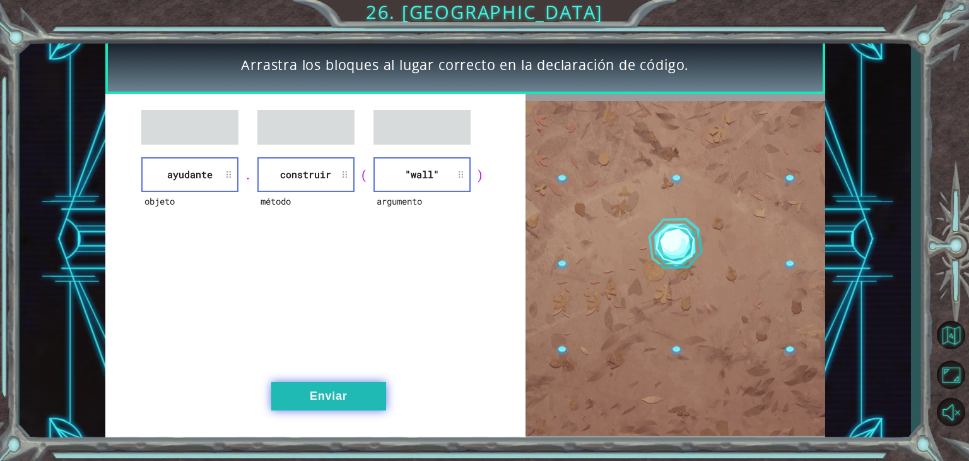
click at [288, 394] on button "Enviar" at bounding box center [328, 396] width 115 height 28
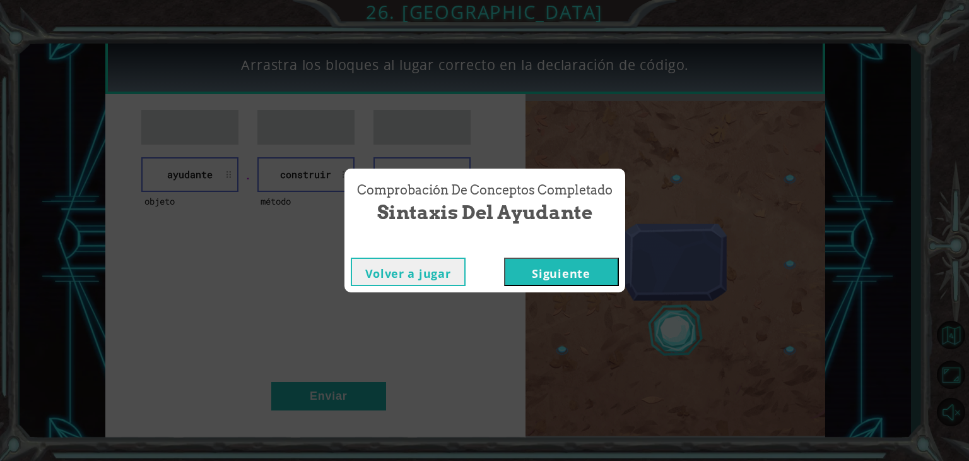
click at [533, 277] on button "Siguiente" at bounding box center [561, 271] width 115 height 28
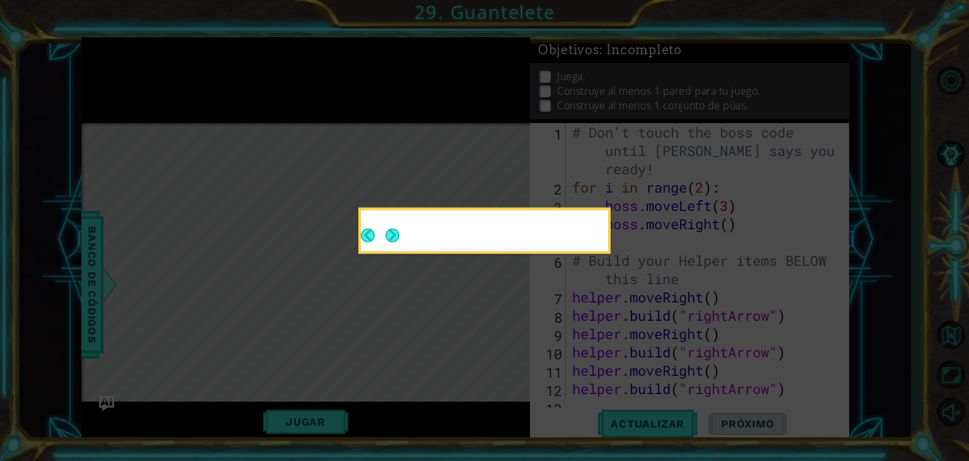
click at [521, 314] on icon at bounding box center [484, 230] width 969 height 461
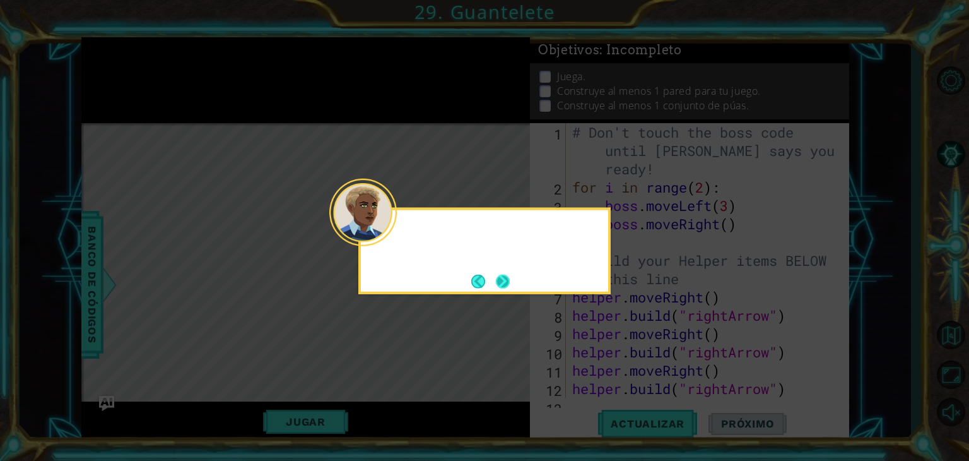
scroll to position [73, 0]
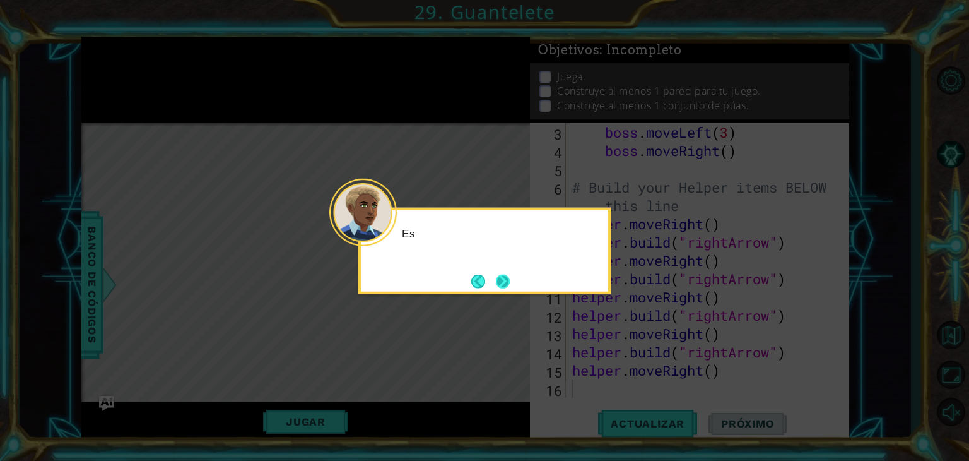
click at [390, 237] on div at bounding box center [363, 213] width 68 height 68
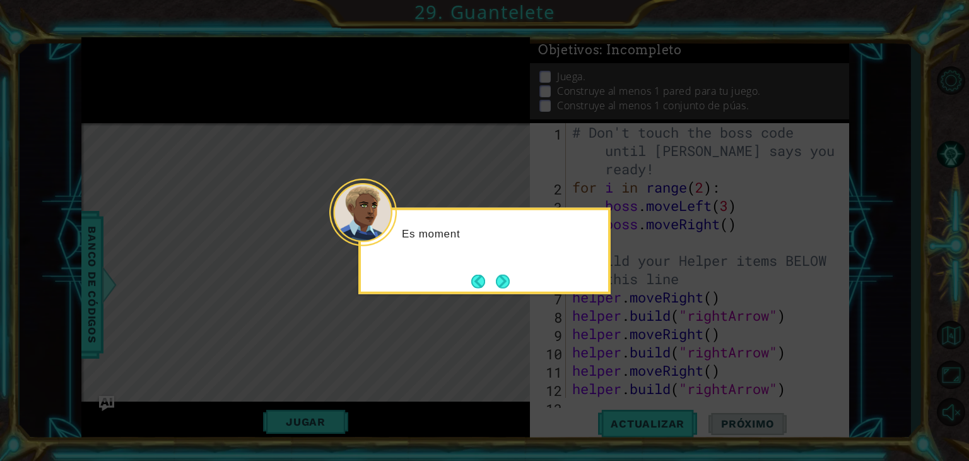
scroll to position [0, 0]
click at [497, 278] on button "Next" at bounding box center [502, 280] width 15 height 15
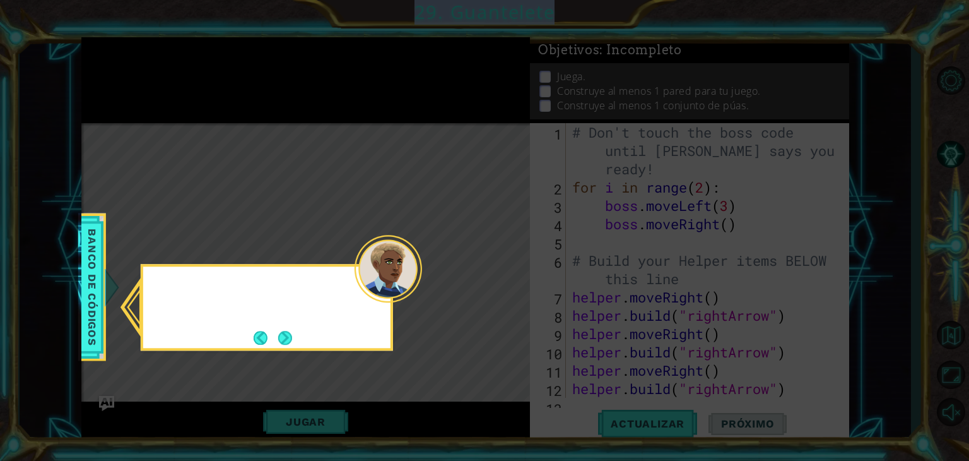
click at [497, 278] on icon at bounding box center [484, 230] width 969 height 461
click at [278, 343] on button "Next" at bounding box center [285, 338] width 14 height 14
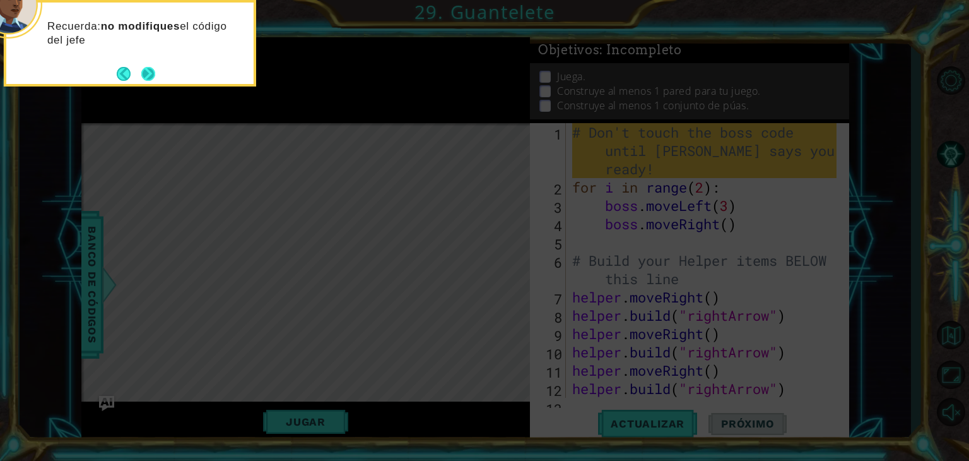
click at [148, 73] on button "Next" at bounding box center [148, 73] width 23 height 23
